Goal: Entertainment & Leisure: Consume media (video, audio)

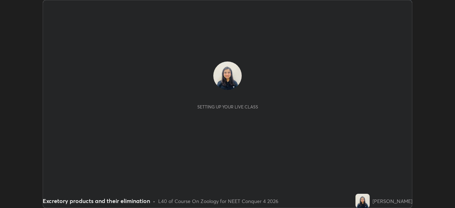
scroll to position [208, 455]
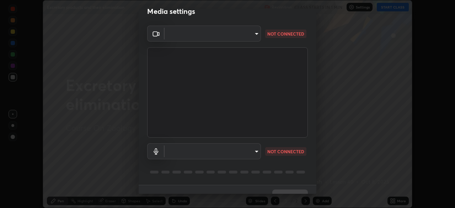
type input "094ffe3f61abc64f3ce73721aab664ef57d10a5fc7d187ad1ef3fa5fd4d2b427"
type input "communications"
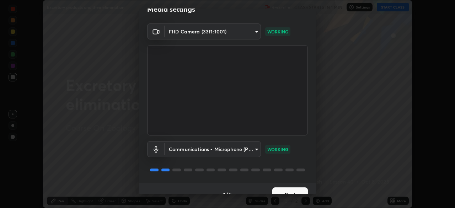
scroll to position [25, 0]
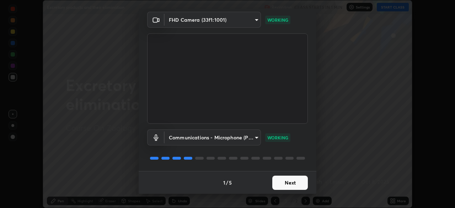
click at [287, 180] on button "Next" at bounding box center [290, 183] width 36 height 14
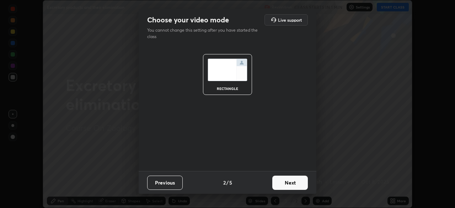
scroll to position [0, 0]
click at [289, 181] on button "Next" at bounding box center [290, 183] width 36 height 14
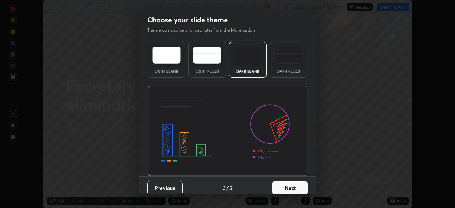
click at [291, 184] on button "Next" at bounding box center [290, 188] width 36 height 14
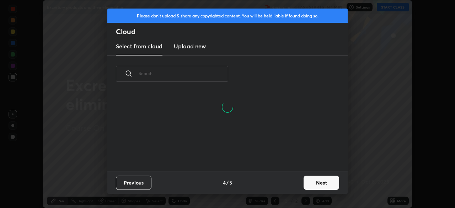
click at [313, 184] on button "Next" at bounding box center [322, 183] width 36 height 14
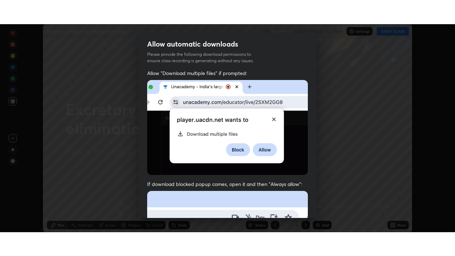
scroll to position [170, 0]
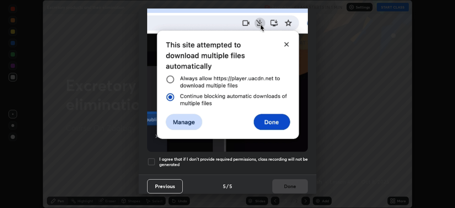
click at [288, 161] on h5 "I agree that if I don't provide required permissions, class recording will not …" at bounding box center [233, 162] width 149 height 11
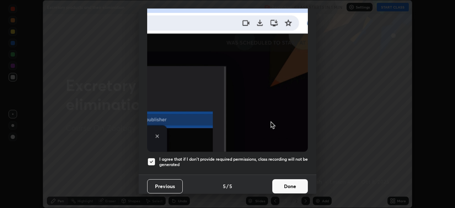
click at [286, 182] on button "Done" at bounding box center [290, 186] width 36 height 14
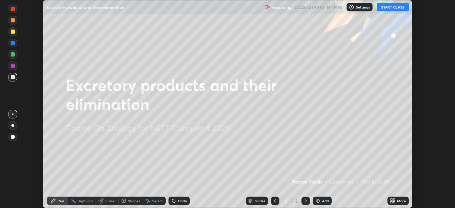
click at [394, 7] on button "START CLASS" at bounding box center [393, 7] width 32 height 9
click at [401, 200] on div "More" at bounding box center [401, 201] width 9 height 4
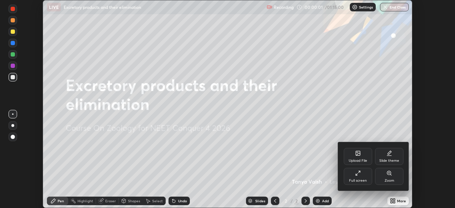
click at [361, 178] on div "Full screen" at bounding box center [358, 176] width 28 height 17
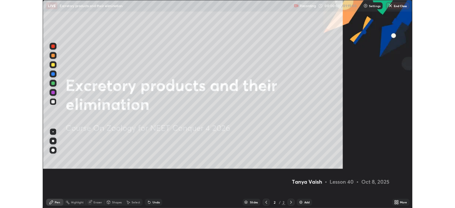
scroll to position [256, 455]
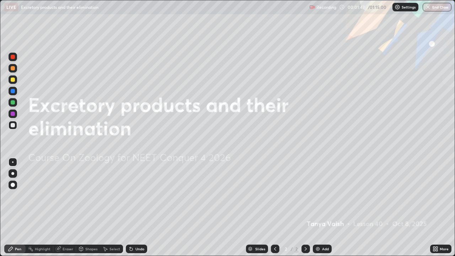
click at [325, 208] on div "Add" at bounding box center [325, 249] width 7 height 4
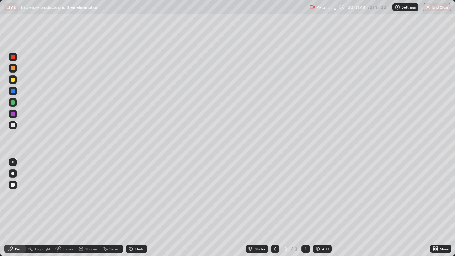
click at [13, 185] on div at bounding box center [13, 185] width 4 height 4
click at [14, 83] on div at bounding box center [13, 79] width 9 height 9
click at [13, 68] on div at bounding box center [13, 68] width 4 height 4
click at [15, 126] on div at bounding box center [13, 125] width 4 height 4
click at [13, 57] on div at bounding box center [13, 57] width 4 height 4
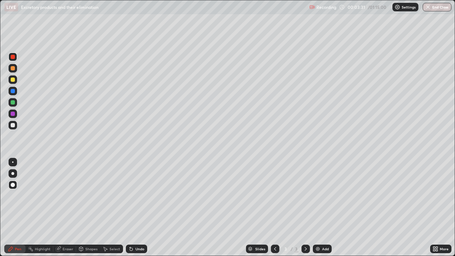
click at [14, 91] on div at bounding box center [13, 91] width 4 height 4
click at [14, 68] on div at bounding box center [13, 68] width 4 height 4
click at [14, 91] on div at bounding box center [13, 91] width 4 height 4
click at [13, 80] on div at bounding box center [13, 80] width 4 height 4
click at [113, 169] on button "Undo" at bounding box center [118, 172] width 21 height 9
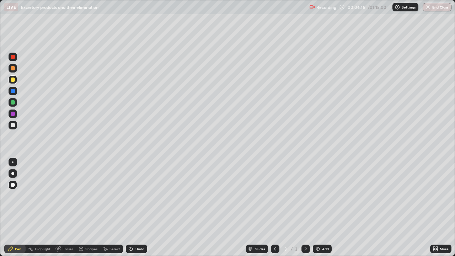
click at [15, 125] on div at bounding box center [13, 125] width 4 height 4
click at [168, 188] on icon at bounding box center [167, 187] width 1 height 1
click at [139, 208] on div "Undo" at bounding box center [140, 249] width 9 height 4
click at [136, 208] on div "Undo" at bounding box center [140, 249] width 9 height 4
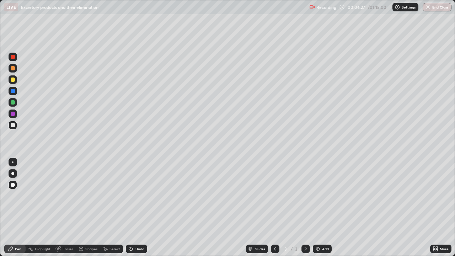
click at [140, 208] on div "Undo" at bounding box center [140, 249] width 9 height 4
click at [13, 80] on div at bounding box center [13, 80] width 4 height 4
click at [67, 208] on div "Eraser" at bounding box center [68, 249] width 11 height 4
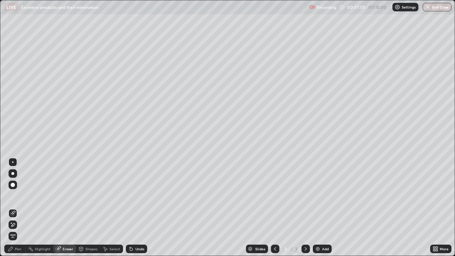
click at [28, 208] on circle at bounding box center [28, 248] width 1 height 1
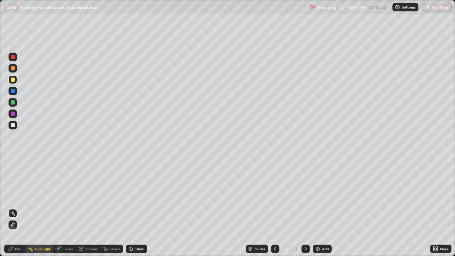
click at [139, 208] on div "Undo" at bounding box center [140, 249] width 9 height 4
click at [67, 208] on div "Eraser" at bounding box center [68, 249] width 11 height 4
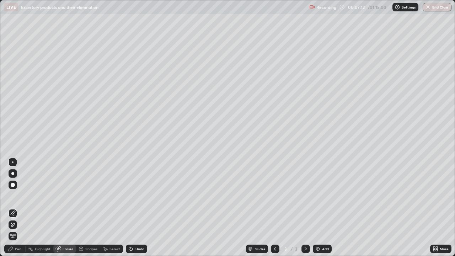
click at [16, 208] on div "Pen" at bounding box center [18, 249] width 6 height 4
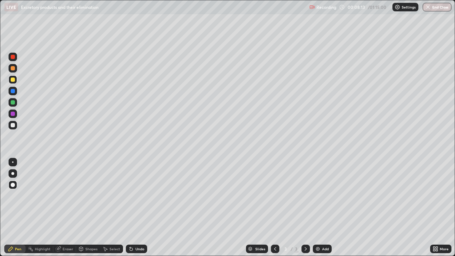
click at [13, 59] on div at bounding box center [13, 57] width 9 height 9
click at [324, 208] on div "Add" at bounding box center [325, 249] width 7 height 4
click at [14, 69] on div at bounding box center [13, 68] width 4 height 4
click at [13, 81] on div at bounding box center [13, 80] width 4 height 4
click at [15, 102] on div at bounding box center [13, 102] width 9 height 9
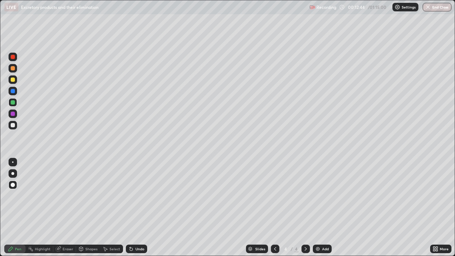
click at [13, 68] on div at bounding box center [13, 68] width 4 height 4
click at [13, 125] on div at bounding box center [13, 125] width 4 height 4
click at [12, 101] on div at bounding box center [13, 102] width 4 height 4
click at [14, 114] on div at bounding box center [13, 114] width 4 height 4
click at [89, 208] on div "Shapes" at bounding box center [91, 249] width 12 height 4
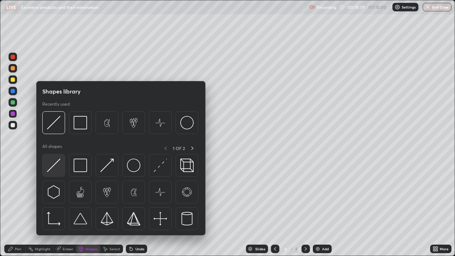
click at [61, 171] on div at bounding box center [53, 165] width 23 height 23
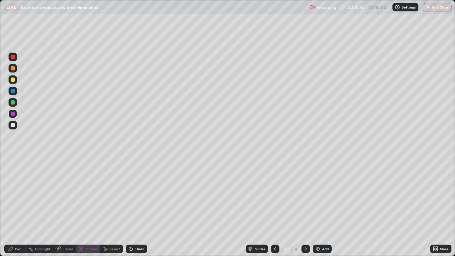
click at [15, 208] on div "Pen" at bounding box center [18, 249] width 6 height 4
click at [14, 69] on div at bounding box center [13, 68] width 4 height 4
click at [13, 80] on div at bounding box center [13, 80] width 4 height 4
click at [14, 103] on div at bounding box center [13, 102] width 4 height 4
click at [14, 124] on div at bounding box center [13, 125] width 4 height 4
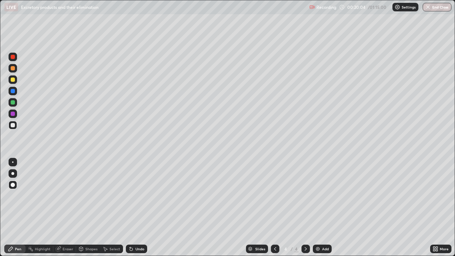
click at [140, 208] on div "Undo" at bounding box center [140, 249] width 9 height 4
click at [13, 57] on div at bounding box center [13, 57] width 4 height 4
click at [143, 208] on div "Undo" at bounding box center [140, 249] width 9 height 4
click at [326, 208] on div "Add" at bounding box center [325, 249] width 7 height 4
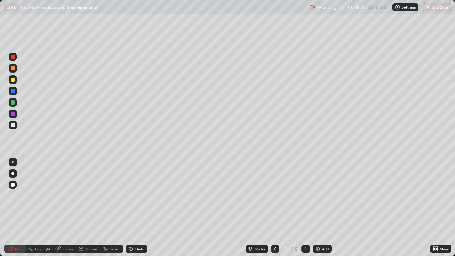
click at [16, 69] on div at bounding box center [13, 68] width 9 height 9
click at [139, 208] on div "Undo" at bounding box center [140, 249] width 9 height 4
click at [138, 208] on div "Undo" at bounding box center [140, 249] width 9 height 4
click at [136, 208] on div "Undo" at bounding box center [140, 249] width 9 height 4
click at [13, 68] on div at bounding box center [13, 68] width 4 height 4
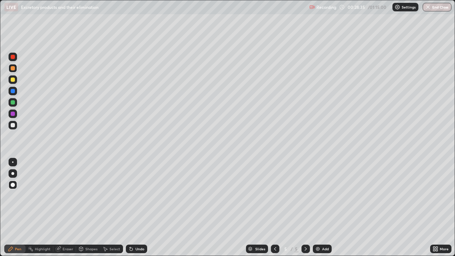
click at [13, 102] on div at bounding box center [13, 102] width 4 height 4
click at [136, 208] on div "Undo" at bounding box center [136, 249] width 21 height 9
click at [13, 69] on div at bounding box center [13, 68] width 4 height 4
click at [13, 104] on div at bounding box center [13, 102] width 4 height 4
click at [16, 79] on div at bounding box center [13, 79] width 9 height 9
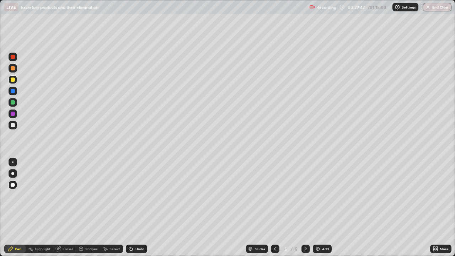
click at [137, 208] on div "Undo" at bounding box center [140, 249] width 9 height 4
click at [274, 208] on icon at bounding box center [275, 249] width 6 height 6
click at [305, 208] on icon at bounding box center [306, 249] width 6 height 6
click at [272, 208] on div at bounding box center [275, 249] width 9 height 9
click at [309, 208] on div at bounding box center [306, 249] width 9 height 9
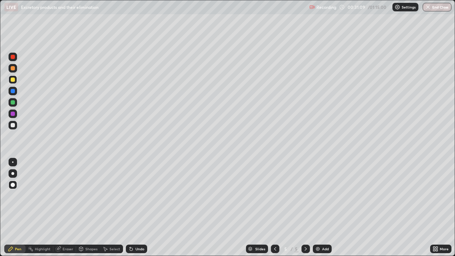
click at [68, 208] on div "Eraser" at bounding box center [68, 249] width 11 height 4
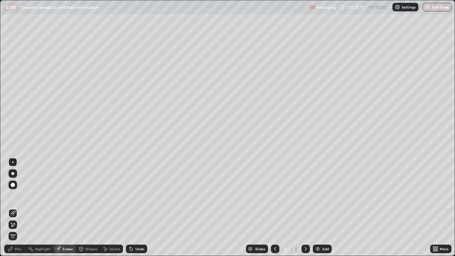
click at [16, 208] on div "Pen" at bounding box center [14, 249] width 21 height 9
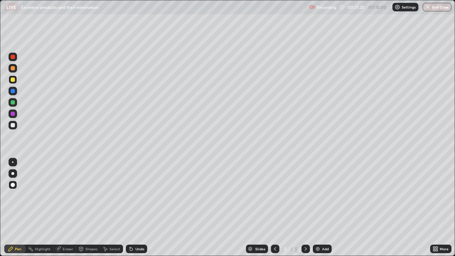
click at [275, 208] on icon at bounding box center [275, 249] width 6 height 6
click at [13, 69] on div at bounding box center [13, 68] width 4 height 4
click at [306, 208] on icon at bounding box center [306, 249] width 6 height 6
click at [70, 208] on div "Eraser" at bounding box center [68, 249] width 11 height 4
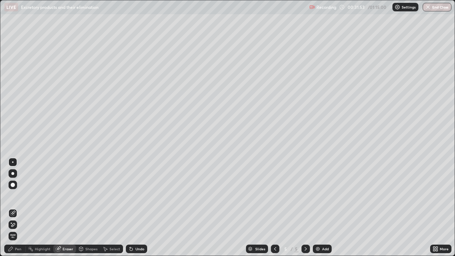
click at [92, 208] on div "Shapes" at bounding box center [91, 249] width 12 height 4
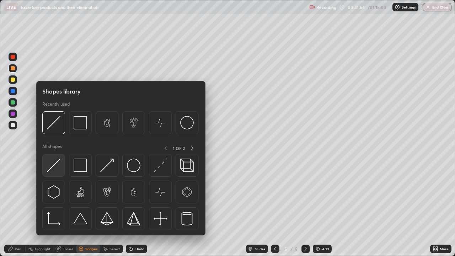
click at [61, 169] on div at bounding box center [53, 165] width 23 height 23
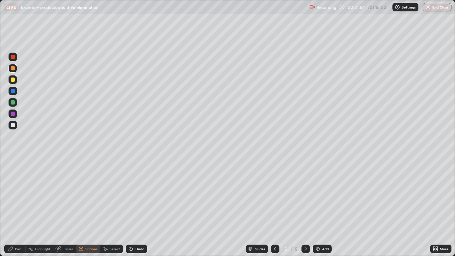
click at [16, 126] on div at bounding box center [13, 125] width 9 height 9
click at [14, 208] on div "Pen" at bounding box center [14, 249] width 21 height 9
click at [143, 208] on div "Undo" at bounding box center [140, 249] width 9 height 4
click at [15, 80] on div at bounding box center [13, 79] width 9 height 9
click at [142, 208] on div "Undo" at bounding box center [140, 249] width 9 height 4
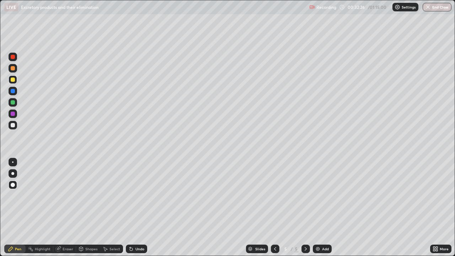
click at [14, 103] on div at bounding box center [13, 102] width 4 height 4
click at [13, 80] on div at bounding box center [13, 80] width 4 height 4
click at [15, 125] on div at bounding box center [13, 125] width 9 height 9
click at [142, 208] on div "Undo" at bounding box center [136, 249] width 21 height 9
click at [13, 91] on div at bounding box center [13, 91] width 4 height 4
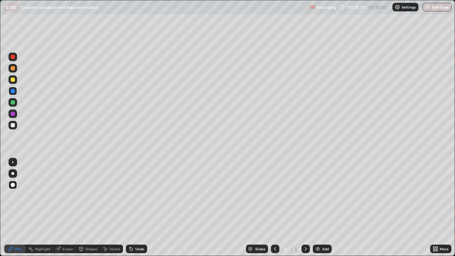
click at [274, 208] on icon at bounding box center [275, 249] width 6 height 6
click at [276, 208] on div at bounding box center [275, 249] width 9 height 9
click at [303, 208] on div at bounding box center [306, 249] width 9 height 9
click at [305, 208] on icon at bounding box center [306, 249] width 6 height 6
click at [142, 208] on div "Undo" at bounding box center [140, 249] width 9 height 4
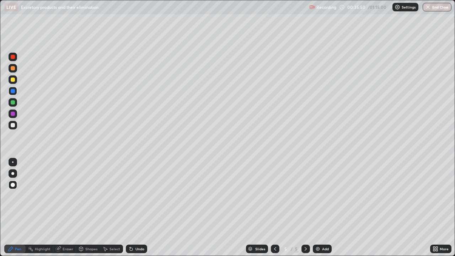
click at [142, 208] on div "Undo" at bounding box center [140, 249] width 9 height 4
click at [143, 208] on div "Undo" at bounding box center [140, 249] width 9 height 4
click at [143, 208] on div "Undo" at bounding box center [136, 249] width 21 height 9
click at [144, 208] on div "Undo" at bounding box center [136, 249] width 21 height 9
click at [16, 71] on div at bounding box center [13, 68] width 9 height 9
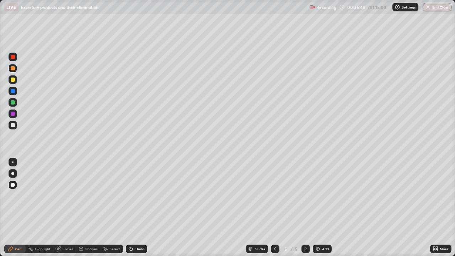
click at [145, 208] on div "Undo" at bounding box center [136, 249] width 21 height 9
click at [146, 208] on div "Undo" at bounding box center [136, 249] width 21 height 9
click at [325, 208] on div "Add" at bounding box center [325, 249] width 7 height 4
click at [14, 79] on div at bounding box center [13, 80] width 4 height 4
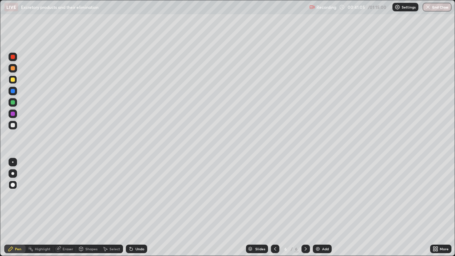
click at [13, 104] on div at bounding box center [13, 102] width 4 height 4
click at [13, 80] on div at bounding box center [13, 80] width 4 height 4
click at [15, 128] on div at bounding box center [13, 125] width 9 height 9
click at [14, 83] on div at bounding box center [13, 79] width 9 height 9
click at [14, 102] on div at bounding box center [13, 102] width 4 height 4
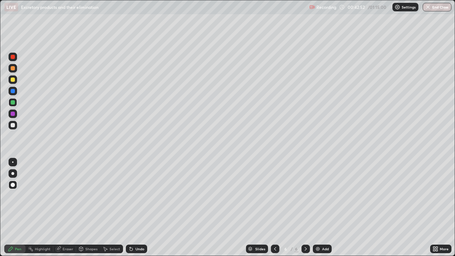
click at [140, 208] on div "Undo" at bounding box center [140, 249] width 9 height 4
click at [133, 208] on div "Undo" at bounding box center [136, 249] width 21 height 9
click at [14, 80] on div at bounding box center [13, 80] width 4 height 4
click at [324, 208] on div "Add" at bounding box center [325, 249] width 7 height 4
click at [14, 67] on div at bounding box center [13, 68] width 4 height 4
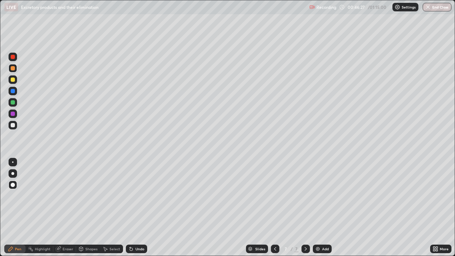
click at [13, 81] on div at bounding box center [13, 80] width 4 height 4
click at [14, 56] on div at bounding box center [13, 57] width 4 height 4
click at [13, 125] on div at bounding box center [13, 125] width 4 height 4
click at [13, 81] on div at bounding box center [13, 80] width 4 height 4
click at [137, 208] on div "Undo" at bounding box center [136, 249] width 21 height 9
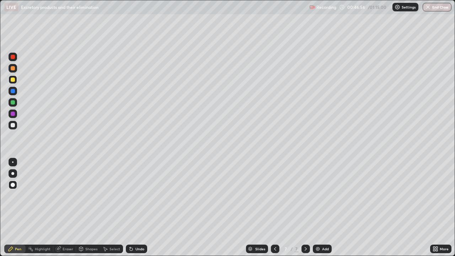
click at [137, 208] on div "Undo" at bounding box center [136, 249] width 21 height 9
click at [14, 125] on div at bounding box center [13, 125] width 4 height 4
click at [15, 60] on div at bounding box center [13, 57] width 9 height 9
click at [12, 127] on div at bounding box center [13, 125] width 4 height 4
click at [139, 208] on div "Undo" at bounding box center [140, 249] width 9 height 4
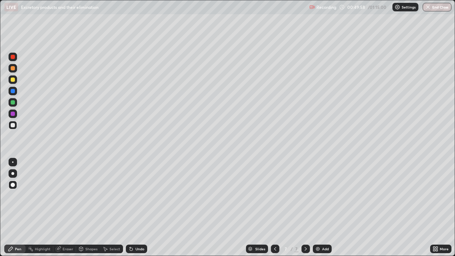
click at [15, 69] on div at bounding box center [13, 68] width 9 height 9
click at [140, 208] on div "Undo" at bounding box center [136, 249] width 21 height 9
click at [139, 208] on div "Undo" at bounding box center [140, 249] width 9 height 4
click at [339, 58] on button "Undo" at bounding box center [348, 62] width 21 height 9
click at [16, 91] on div at bounding box center [13, 91] width 9 height 9
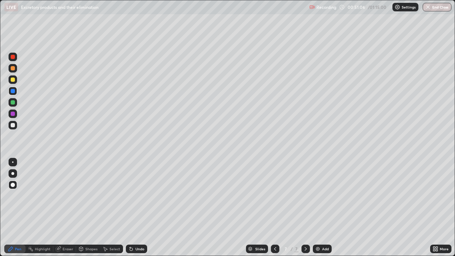
click at [139, 208] on div "Undo" at bounding box center [140, 249] width 9 height 4
click at [141, 208] on div "Undo" at bounding box center [140, 249] width 9 height 4
click at [143, 208] on div "Undo" at bounding box center [136, 249] width 21 height 9
click at [140, 208] on div "Undo" at bounding box center [140, 249] width 9 height 4
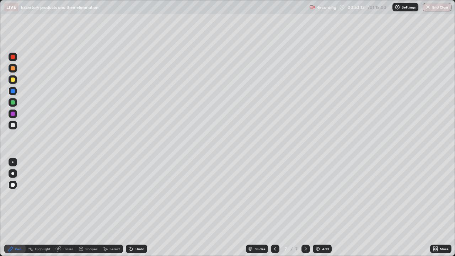
click at [14, 126] on div at bounding box center [13, 125] width 4 height 4
click at [320, 208] on div "Add" at bounding box center [322, 249] width 19 height 9
click at [16, 80] on div at bounding box center [13, 79] width 9 height 9
click at [141, 208] on div "Undo" at bounding box center [140, 249] width 9 height 4
click at [14, 68] on div at bounding box center [13, 68] width 4 height 4
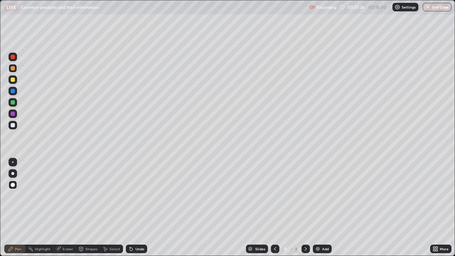
click at [15, 124] on div at bounding box center [13, 125] width 4 height 4
click at [13, 102] on div at bounding box center [13, 102] width 4 height 4
click at [14, 79] on div at bounding box center [13, 80] width 4 height 4
click at [15, 126] on div at bounding box center [13, 125] width 9 height 9
click at [14, 68] on div at bounding box center [13, 68] width 4 height 4
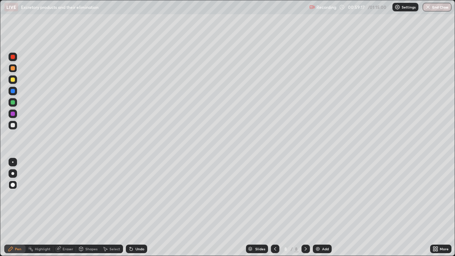
click at [15, 92] on div at bounding box center [13, 91] width 4 height 4
click at [12, 60] on div at bounding box center [13, 57] width 9 height 9
click at [13, 79] on div at bounding box center [13, 80] width 4 height 4
click at [15, 59] on div at bounding box center [13, 57] width 9 height 9
click at [16, 104] on div at bounding box center [13, 102] width 9 height 9
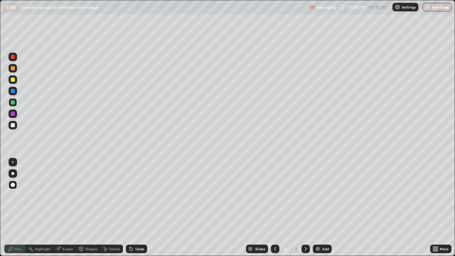
click at [13, 126] on div at bounding box center [13, 125] width 4 height 4
click at [140, 208] on div "Undo" at bounding box center [140, 249] width 9 height 4
click at [13, 69] on div at bounding box center [13, 68] width 4 height 4
click at [15, 126] on div at bounding box center [13, 125] width 4 height 4
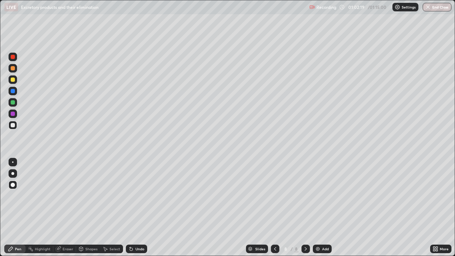
click at [14, 69] on div at bounding box center [13, 68] width 4 height 4
click at [141, 208] on div "Undo" at bounding box center [136, 249] width 21 height 9
click at [143, 208] on div "Undo" at bounding box center [136, 249] width 21 height 9
click at [14, 104] on div at bounding box center [13, 102] width 4 height 4
click at [15, 128] on div at bounding box center [13, 125] width 9 height 9
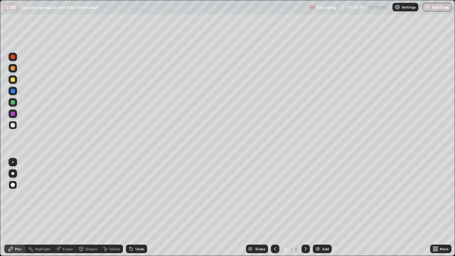
click at [140, 208] on div "Undo" at bounding box center [140, 249] width 9 height 4
click at [138, 208] on div "Undo" at bounding box center [140, 249] width 9 height 4
click at [141, 208] on div "Undo" at bounding box center [136, 249] width 21 height 9
click at [16, 126] on div at bounding box center [13, 125] width 9 height 9
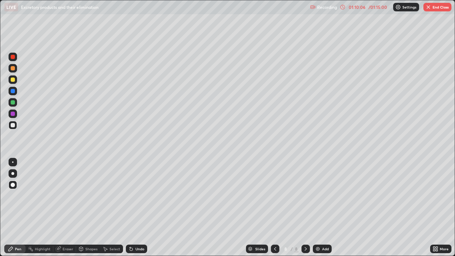
click at [69, 208] on div "Eraser" at bounding box center [68, 249] width 11 height 4
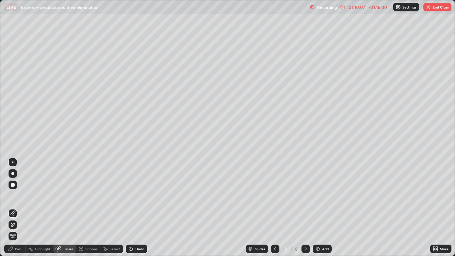
click at [21, 208] on div "Pen" at bounding box center [14, 249] width 21 height 9
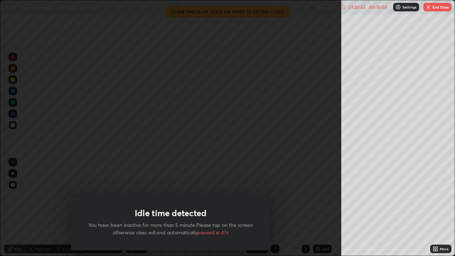
click at [435, 7] on button "End Class" at bounding box center [438, 7] width 28 height 9
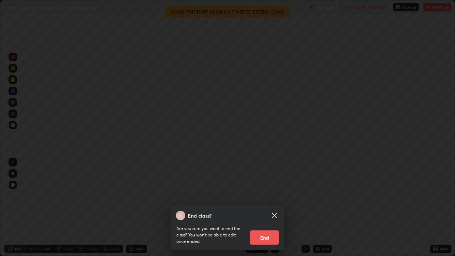
click at [266, 208] on button "End" at bounding box center [264, 238] width 28 height 14
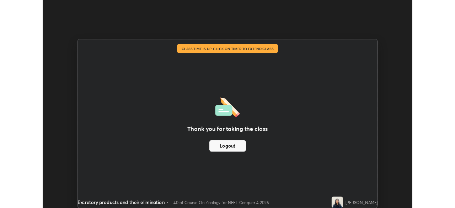
scroll to position [35365, 35118]
